Goal: Information Seeking & Learning: Learn about a topic

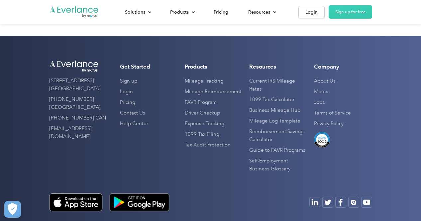
scroll to position [1895, 0]
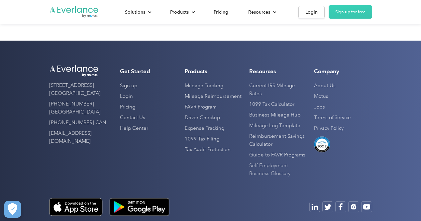
click at [262, 168] on link "Self-Employment Business Glossary" at bounding box center [278, 169] width 58 height 19
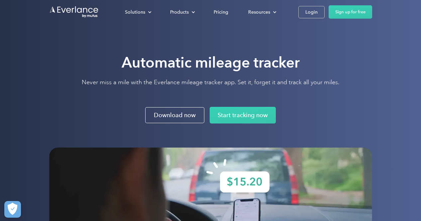
click at [111, 102] on div "Automatic mileage tracker Never miss a mile with the Everlance mileage tracker …" at bounding box center [210, 88] width 323 height 70
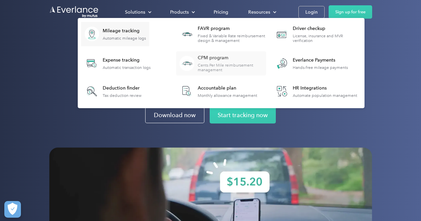
click at [229, 67] on div "Cents Per Mile reimbursement management" at bounding box center [232, 67] width 68 height 9
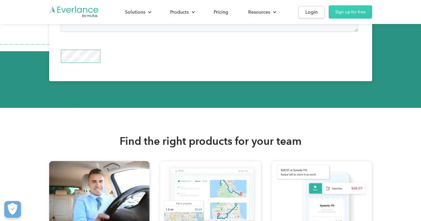
scroll to position [2120, 0]
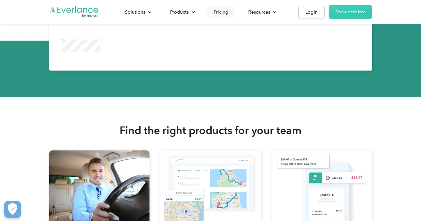
click at [220, 11] on div "Pricing" at bounding box center [221, 12] width 15 height 8
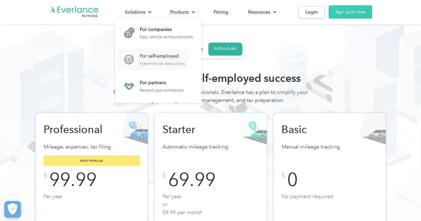
click at [149, 63] on div "Maximize tax deductions" at bounding box center [162, 63] width 45 height 5
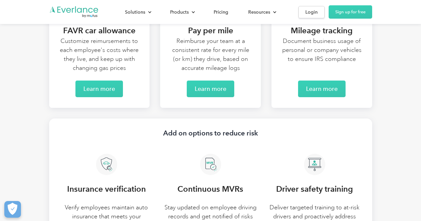
scroll to position [1417, 0]
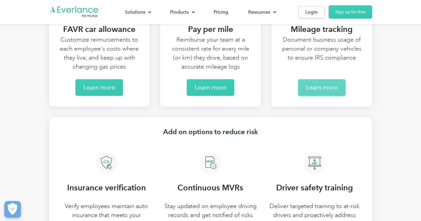
click at [315, 92] on link "Learn more" at bounding box center [321, 87] width 47 height 17
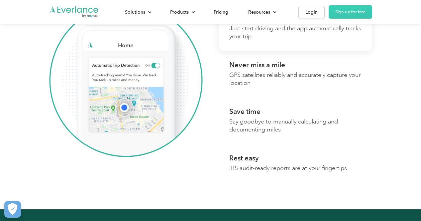
scroll to position [433, 0]
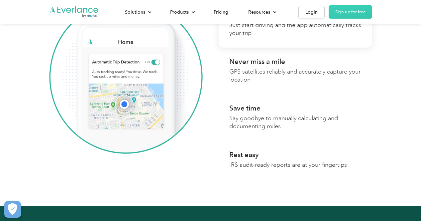
click at [207, 167] on div "Set it and forget it Just start driving and the app automatically tracks your t…" at bounding box center [210, 76] width 323 height 205
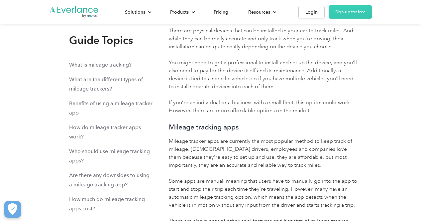
scroll to position [3484, 0]
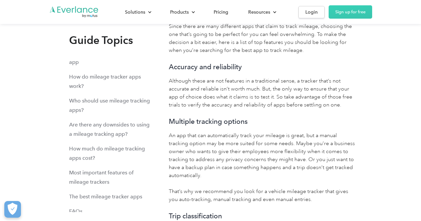
scroll to position [5951, 0]
